Goal: Find specific page/section: Find specific page/section

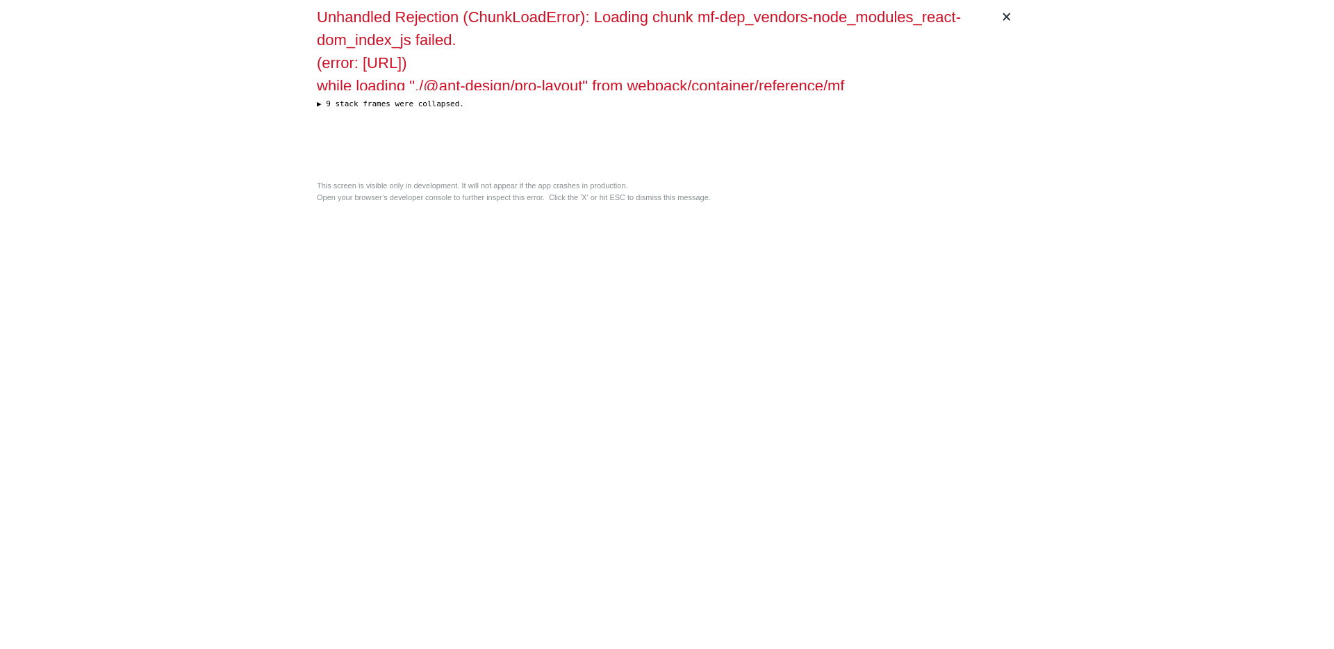
click at [753, 342] on div "× Unhandled Rejection (ChunkLoadError): Loading chunk mf-dep_vendors-node_modul…" at bounding box center [667, 324] width 712 height 649
